Goal: Download file/media

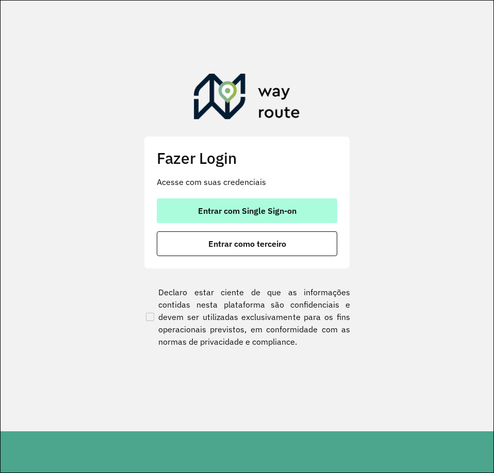
click at [242, 215] on span "Entrar com Single Sign-on" at bounding box center [247, 211] width 99 height 8
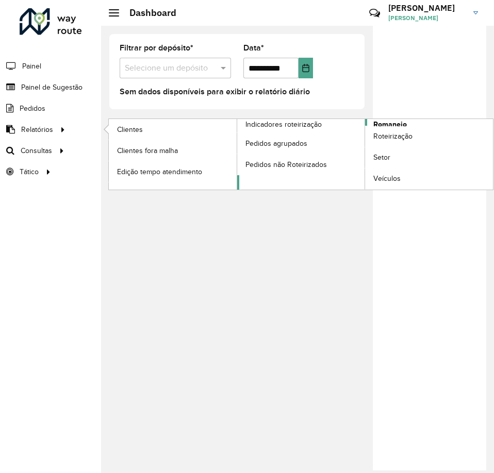
click at [418, 123] on link "Romaneio" at bounding box center [365, 154] width 256 height 71
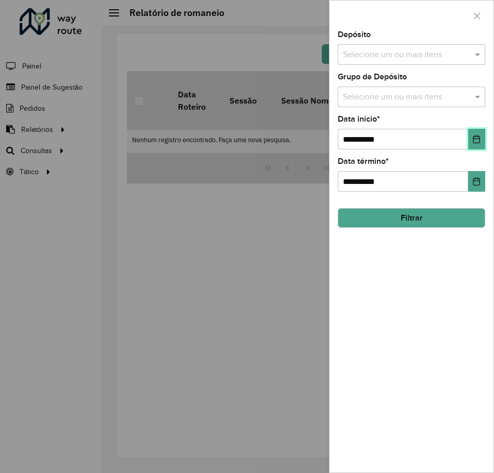
click at [479, 138] on icon "Choose Date" at bounding box center [476, 139] width 8 height 8
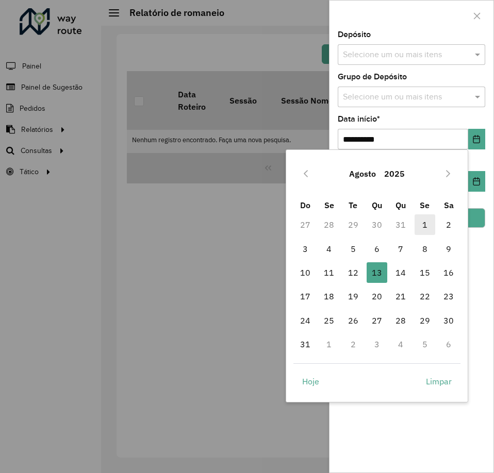
click at [425, 221] on span "1" at bounding box center [425, 225] width 21 height 21
type input "**********"
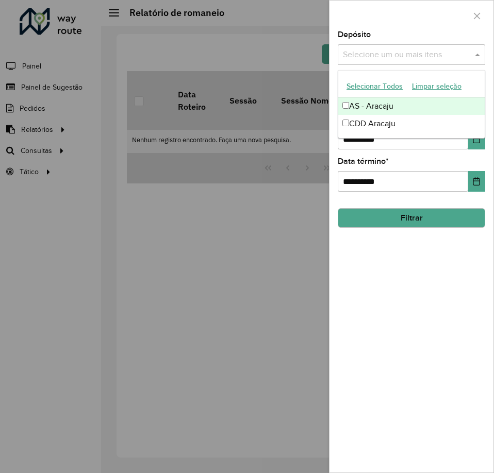
click at [470, 63] on div "Selecione um ou mais itens" at bounding box center [412, 54] width 148 height 21
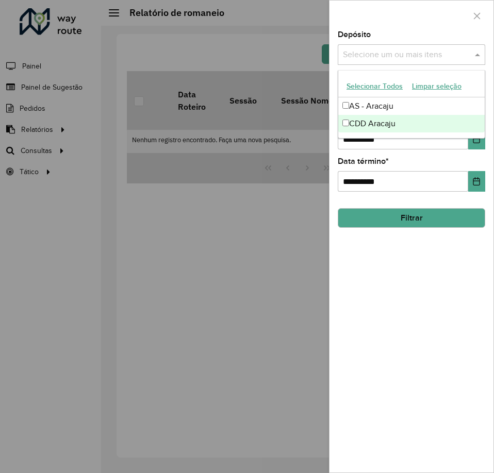
click at [395, 123] on div "CDD Aracaju" at bounding box center [411, 124] width 146 height 18
click at [412, 219] on button "Filtrar" at bounding box center [412, 218] width 148 height 20
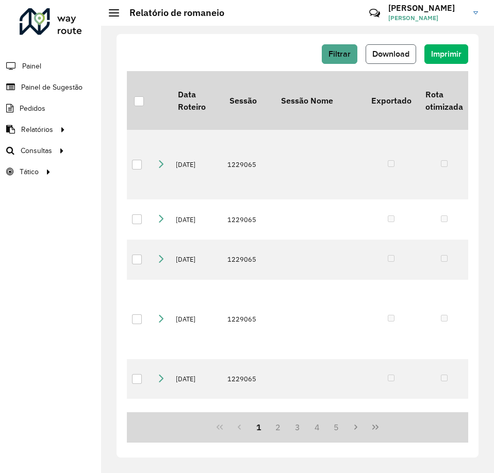
click at [397, 54] on span "Download" at bounding box center [390, 54] width 37 height 9
